Goal: Check status: Check status

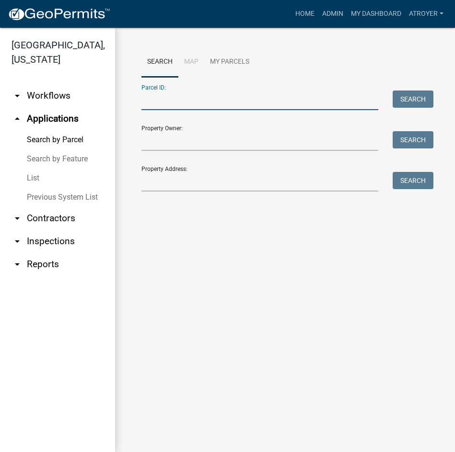
drag, startPoint x: 202, startPoint y: 102, endPoint x: 200, endPoint y: 109, distance: 7.0
click at [202, 102] on input "Parcel ID:" at bounding box center [259, 101] width 237 height 20
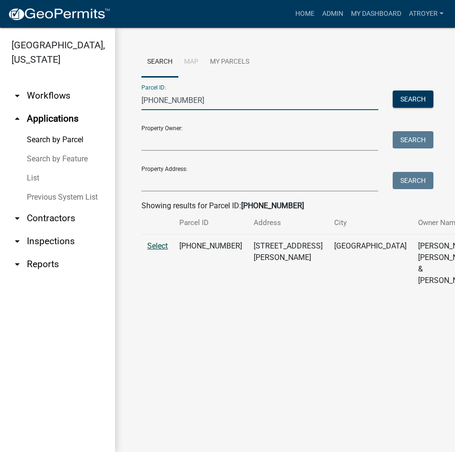
type input "007-056-007"
click at [160, 250] on span "Select" at bounding box center [157, 245] width 21 height 9
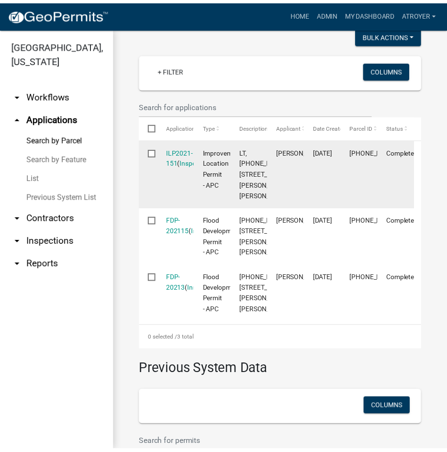
scroll to position [131, 0]
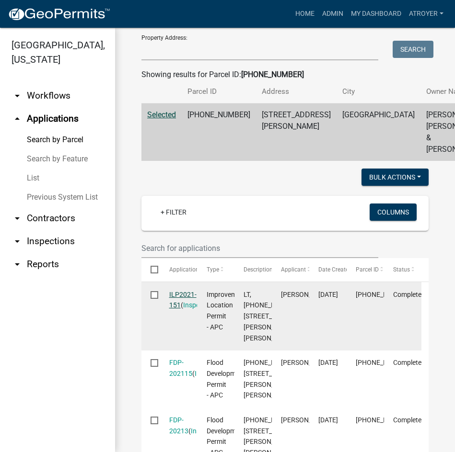
click at [178, 309] on link "ILP2021-151" at bounding box center [182, 300] width 27 height 19
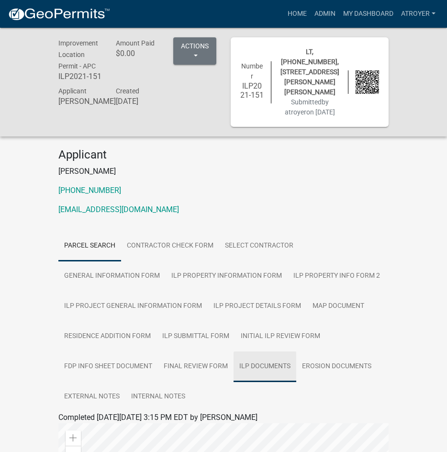
click at [255, 358] on link "ILP Documents" at bounding box center [265, 367] width 63 height 31
click at [103, 424] on link "ILP Documents" at bounding box center [84, 428] width 52 height 9
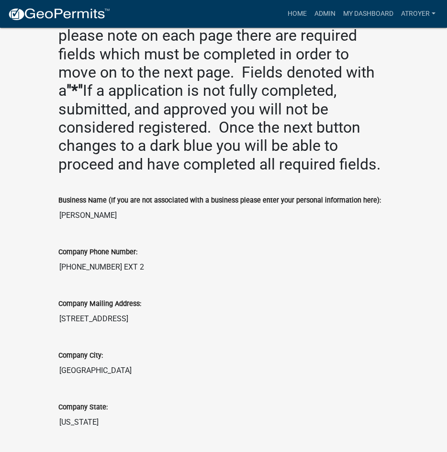
scroll to position [287, 0]
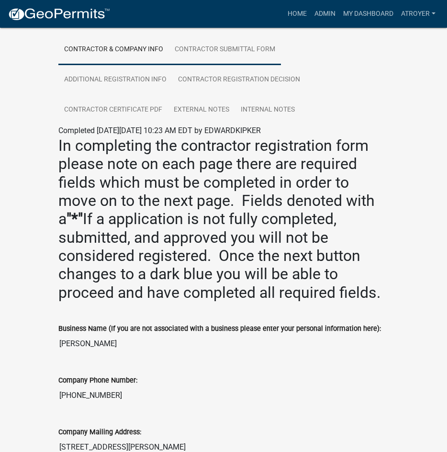
scroll to position [335, 0]
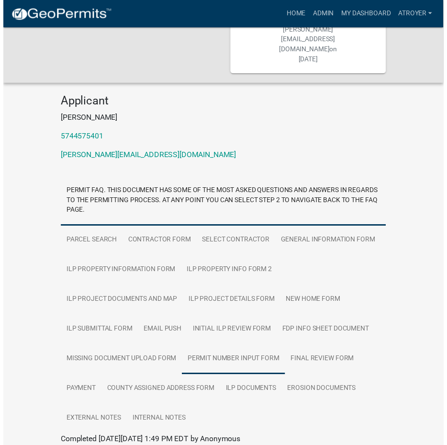
scroll to position [134, 0]
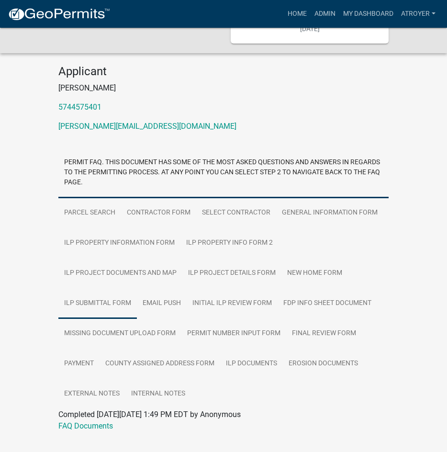
click at [120, 288] on link "ILP Submittal Form" at bounding box center [97, 303] width 79 height 31
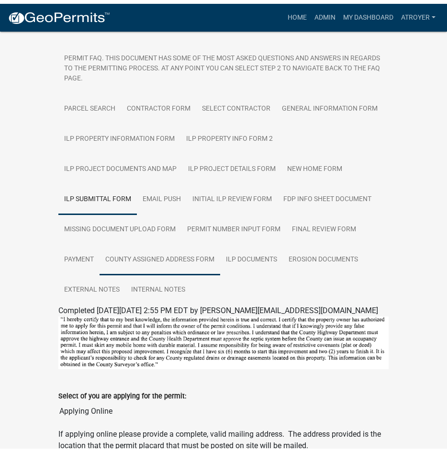
scroll to position [229, 0]
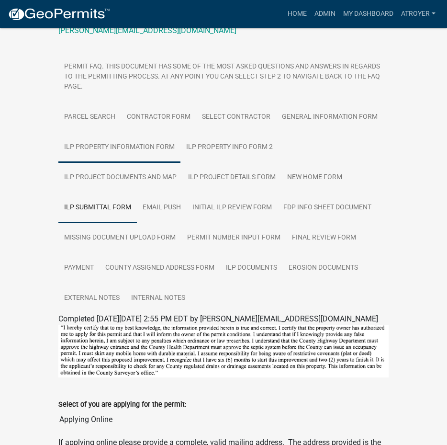
click at [142, 132] on link "ILP Property Information Form" at bounding box center [119, 147] width 122 height 31
